Goal: Information Seeking & Learning: Learn about a topic

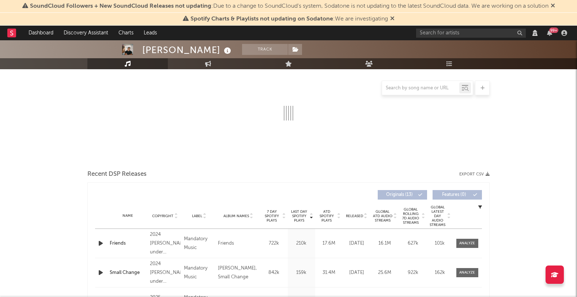
select select "View all"
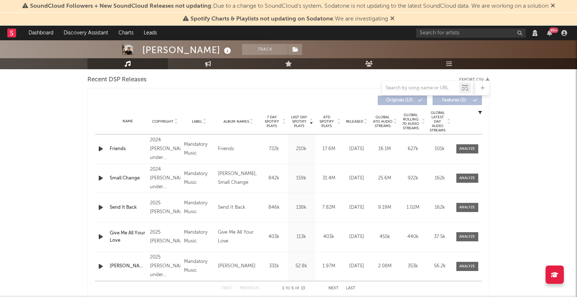
scroll to position [201, 0]
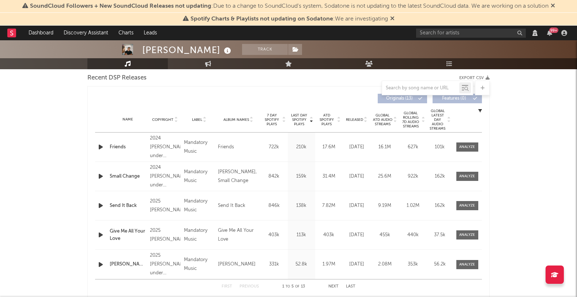
click at [359, 120] on span "Released" at bounding box center [354, 119] width 17 height 4
select select "View all"
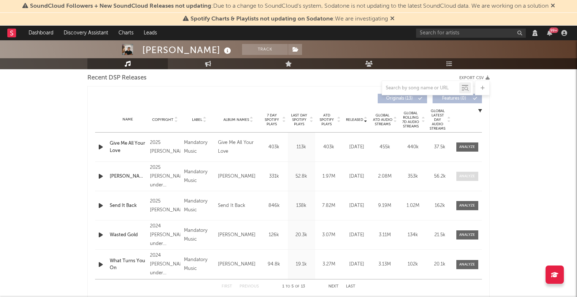
click at [477, 177] on span at bounding box center [467, 175] width 22 height 9
select select "View all"
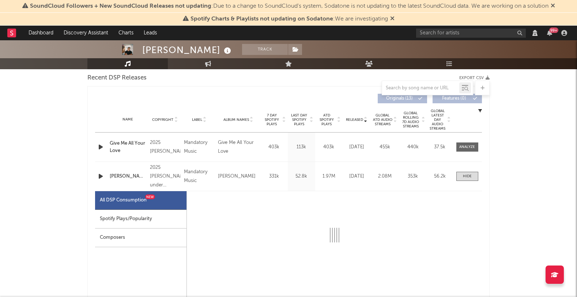
select select "1w"
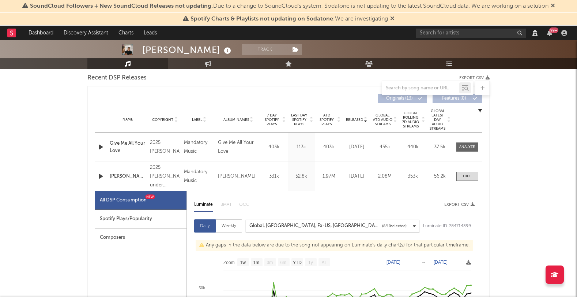
click at [136, 222] on div "Spotify Plays/Popularity" at bounding box center [140, 219] width 91 height 19
select select "1w"
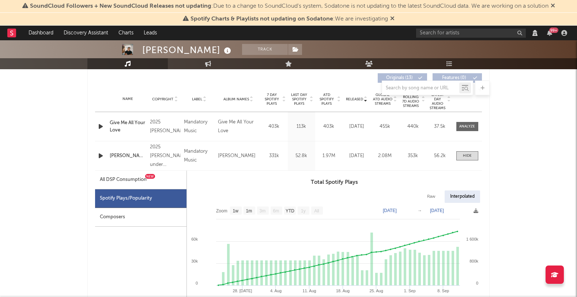
scroll to position [226, 0]
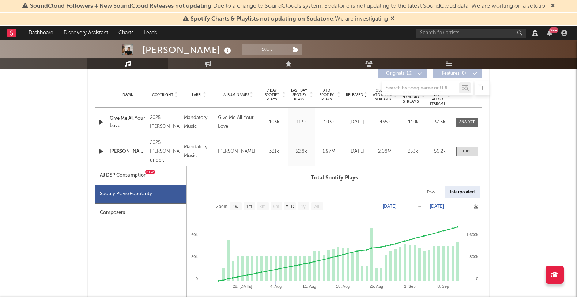
click at [464, 114] on div "Name Give Me All Your Love Copyright 2025 [PERSON_NAME] Label Mandatory Music A…" at bounding box center [288, 122] width 387 height 29
click at [461, 122] on div at bounding box center [467, 121] width 16 height 5
select select "View all"
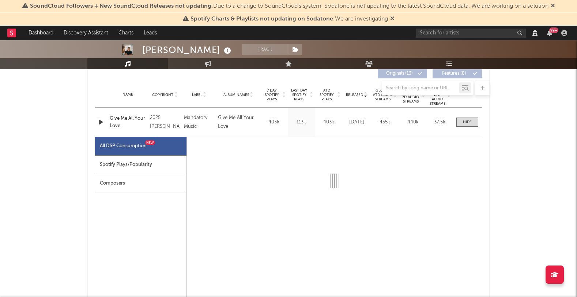
click at [142, 165] on div "Spotify Plays/Popularity" at bounding box center [140, 164] width 91 height 19
select select "1w"
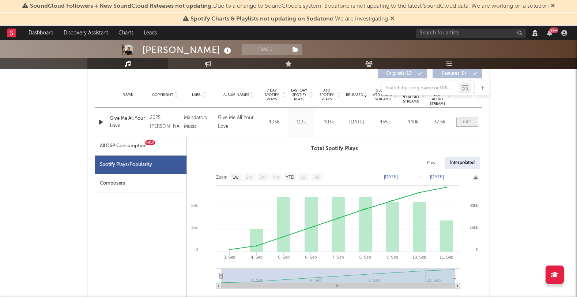
click at [469, 120] on div at bounding box center [467, 121] width 9 height 5
select select "View all"
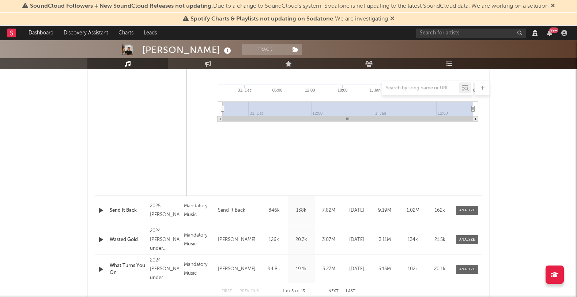
scroll to position [574, 0]
